Goal: Find specific page/section: Find specific page/section

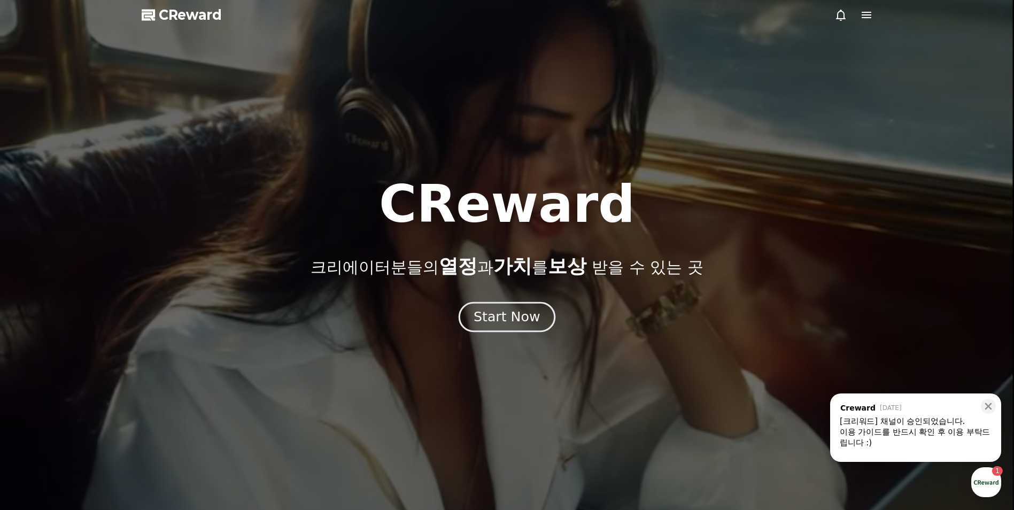
click at [508, 317] on div "Start Now" at bounding box center [507, 317] width 66 height 18
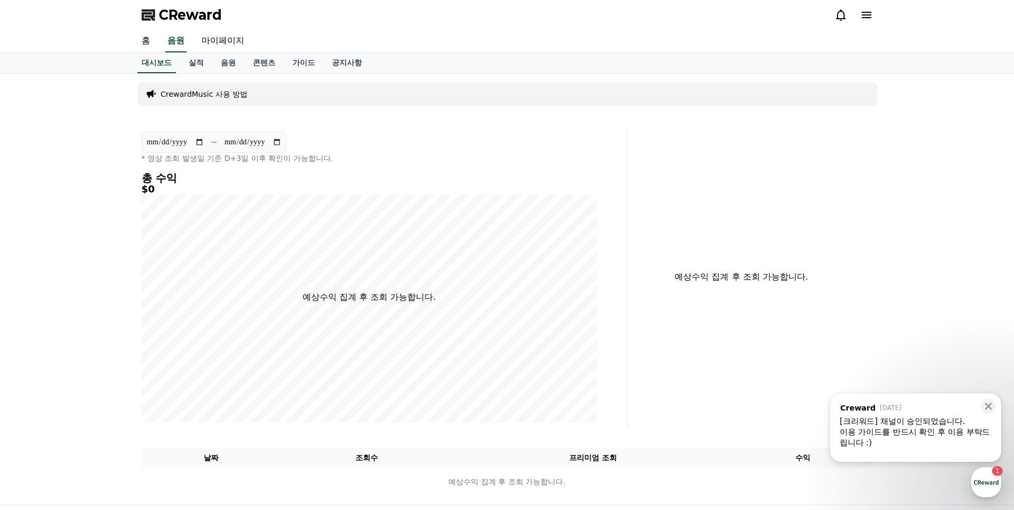
click at [875, 14] on div "CReward" at bounding box center [507, 15] width 748 height 30
click at [869, 17] on icon at bounding box center [866, 15] width 13 height 13
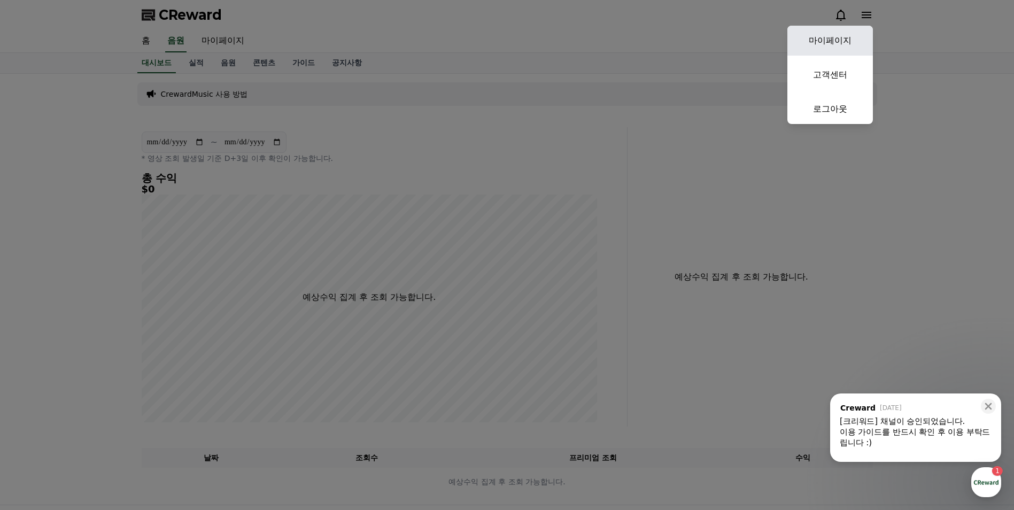
click at [841, 37] on link "마이페이지" at bounding box center [830, 41] width 86 height 30
select select "**********"
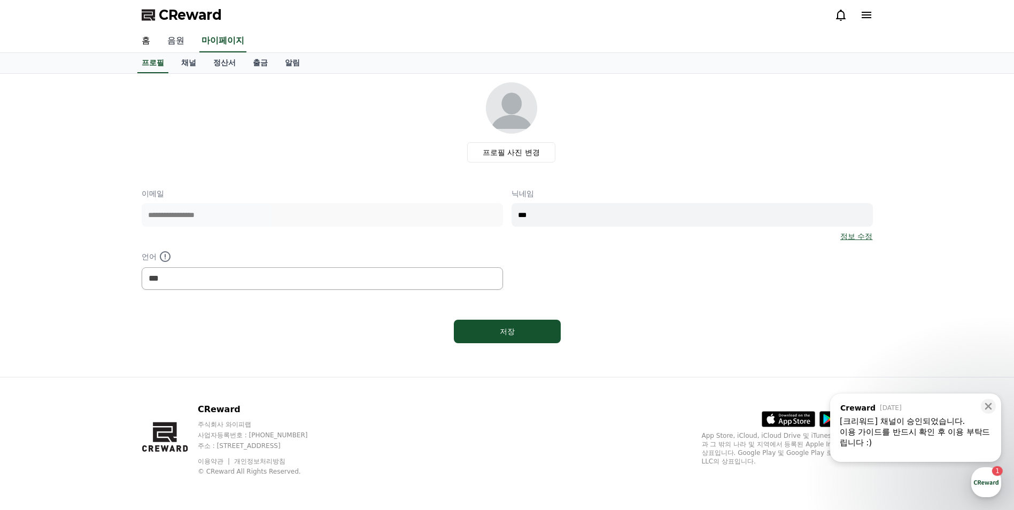
click at [177, 38] on link "음원" at bounding box center [176, 41] width 34 height 22
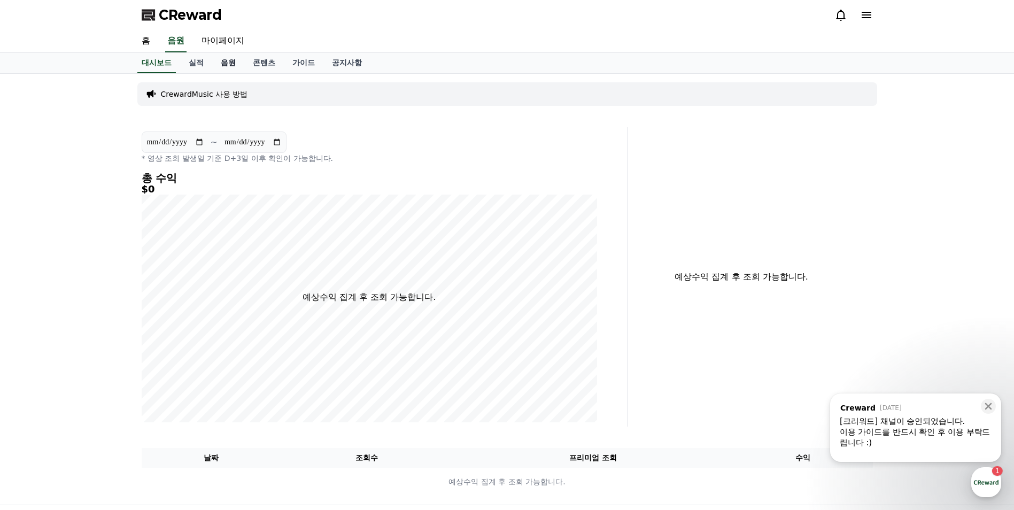
click at [228, 64] on link "음원" at bounding box center [228, 63] width 32 height 20
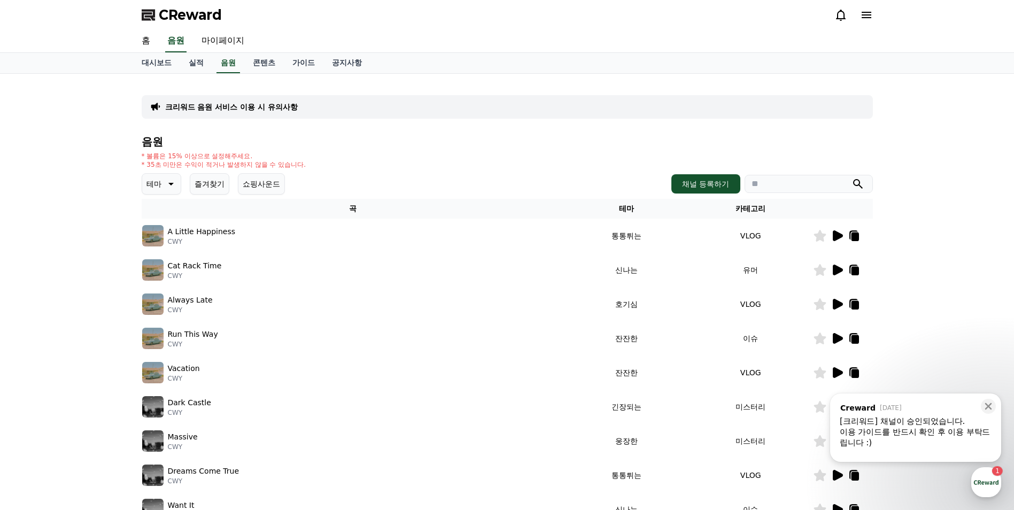
click at [179, 11] on span "CReward" at bounding box center [190, 14] width 63 height 17
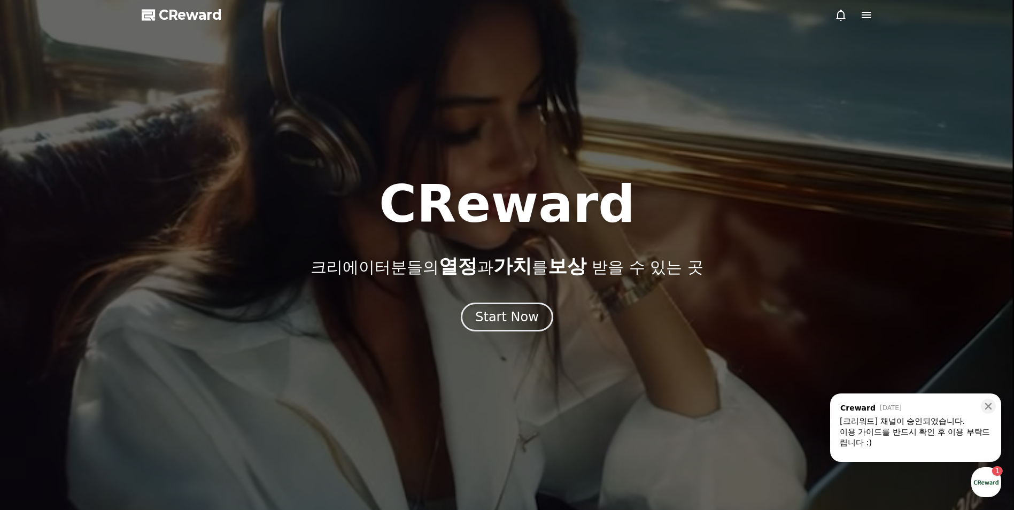
click at [857, 12] on div at bounding box center [854, 15] width 38 height 13
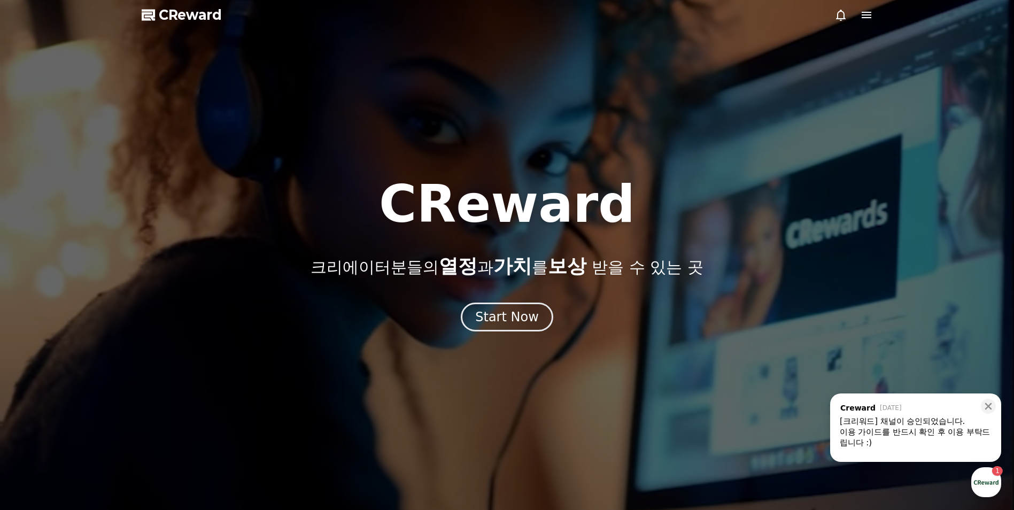
click at [863, 12] on icon at bounding box center [867, 15] width 10 height 6
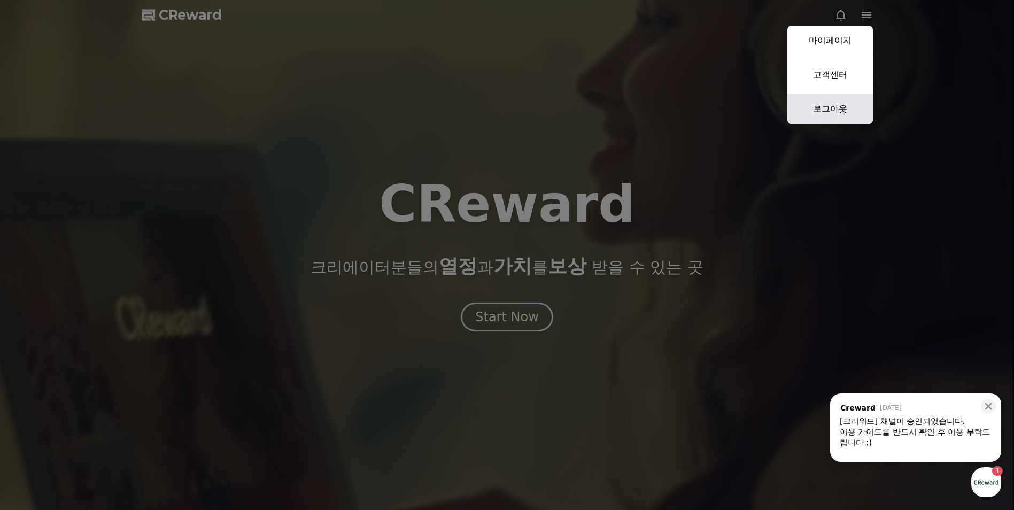
click at [833, 104] on link "로그아웃" at bounding box center [830, 109] width 86 height 30
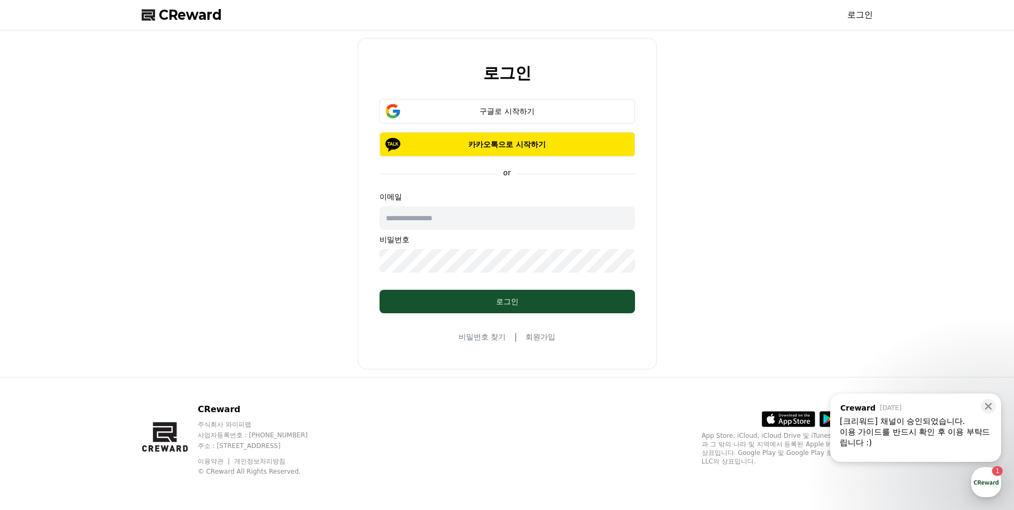
click at [436, 220] on input "text" at bounding box center [508, 218] width 256 height 24
type input "**********"
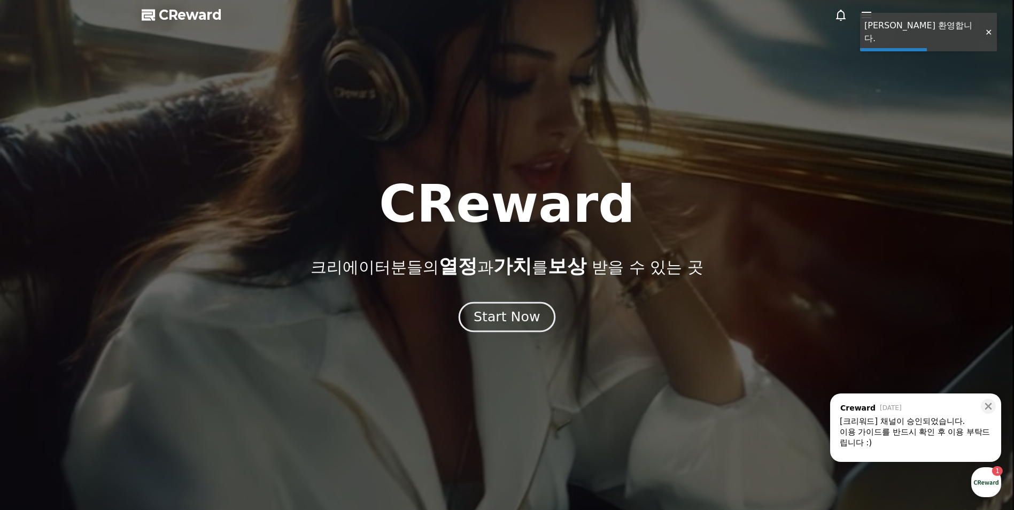
click at [508, 319] on div "Start Now" at bounding box center [507, 317] width 66 height 18
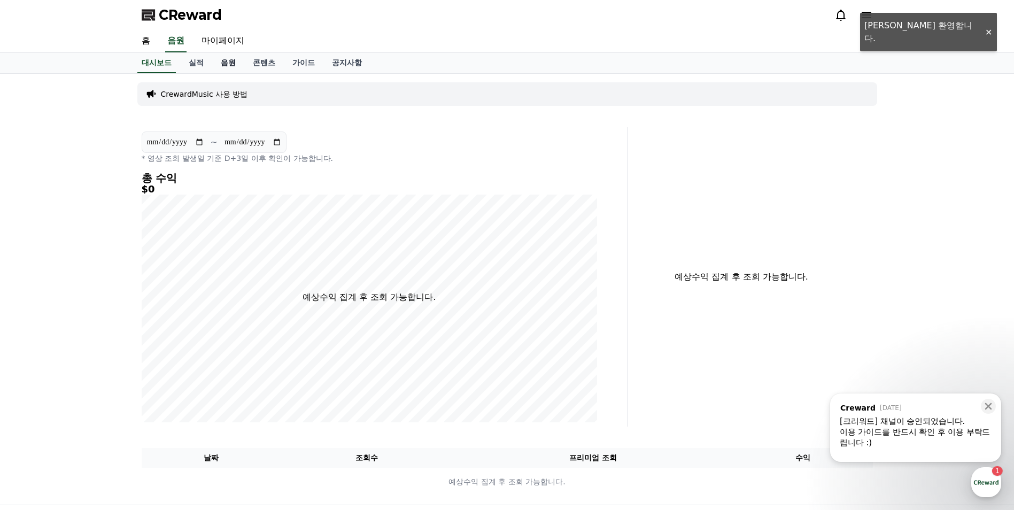
click at [226, 65] on link "음원" at bounding box center [228, 63] width 32 height 20
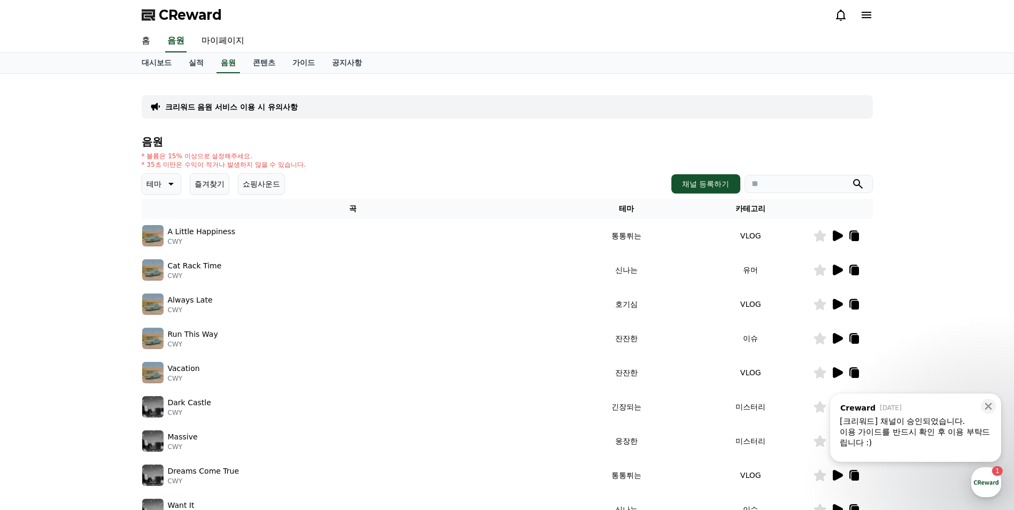
click at [799, 184] on input "search" at bounding box center [809, 184] width 128 height 18
drag, startPoint x: 388, startPoint y: 162, endPoint x: 473, endPoint y: 161, distance: 84.5
click at [388, 163] on div "* 볼륨은 15% 이상으로 설정해주세요. * 35초 미만은 수익이 적거나 발생하지 않을 수 있습니다." at bounding box center [507, 160] width 731 height 17
click at [758, 181] on input "search" at bounding box center [809, 184] width 128 height 18
paste input "******"
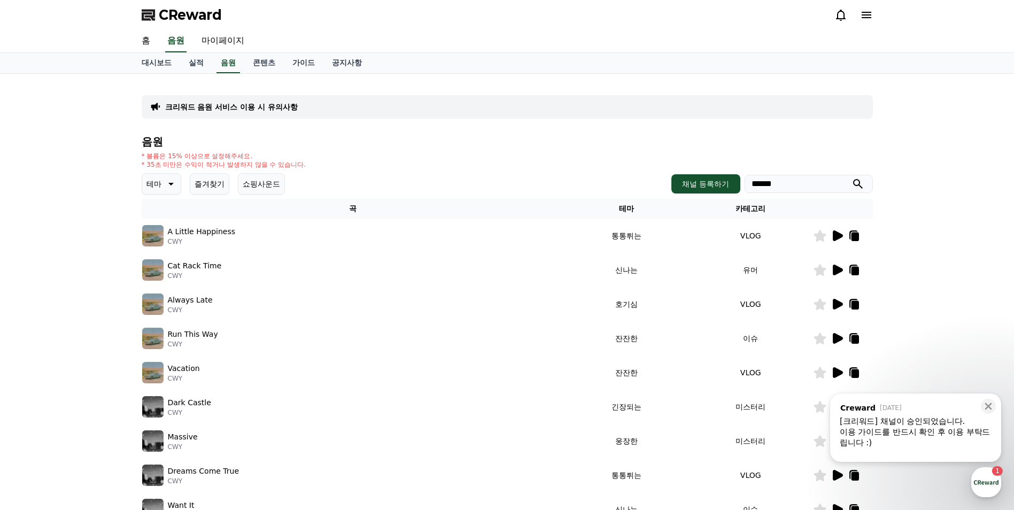
type input "******"
click at [859, 183] on icon "submit" at bounding box center [858, 184] width 10 height 10
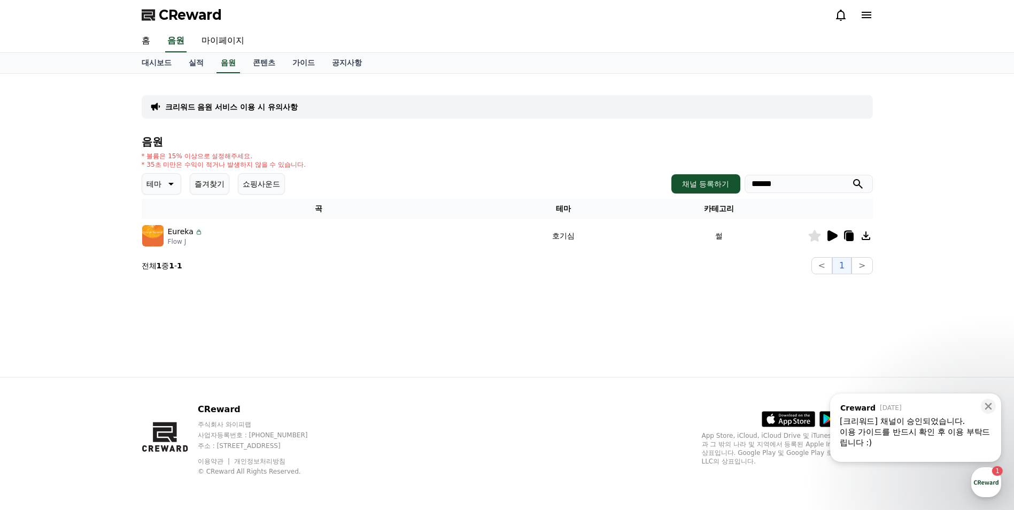
click at [849, 236] on icon at bounding box center [849, 237] width 7 height 9
click at [264, 334] on div "크리워드 음원 서비스 이용 시 유의사항 음원 * 볼륨은 15% 이상으로 설정해주세요. * 35초 미만은 수익이 적거나 발생하지 않을 수 있습니…" at bounding box center [507, 225] width 748 height 303
